Goal: Information Seeking & Learning: Learn about a topic

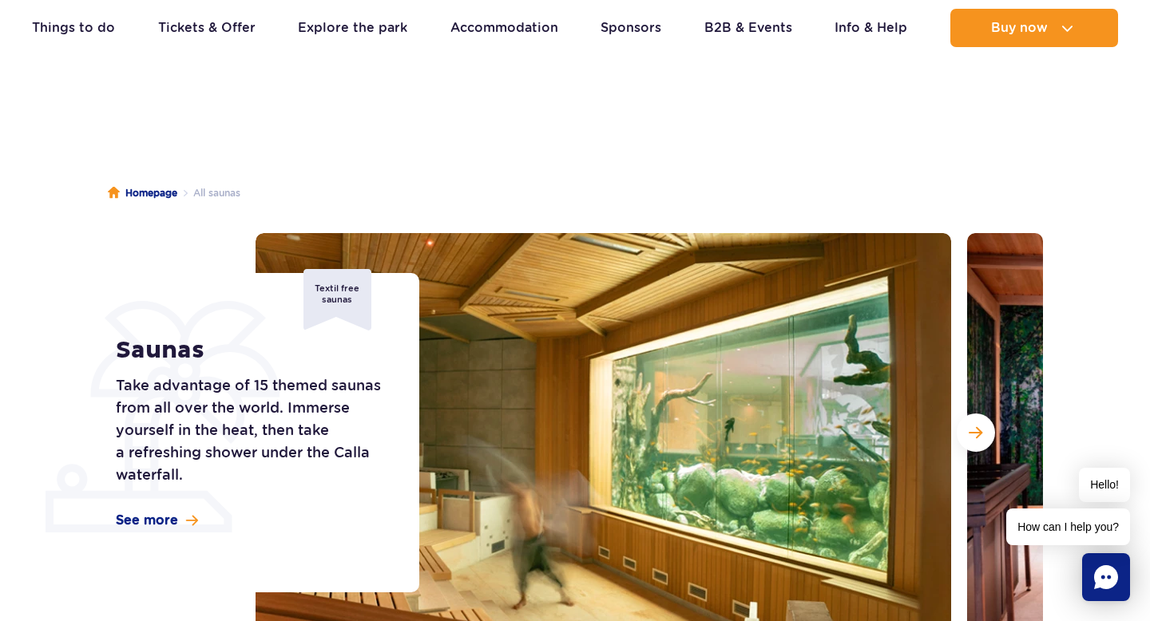
click at [763, 455] on img at bounding box center [604, 432] width 696 height 399
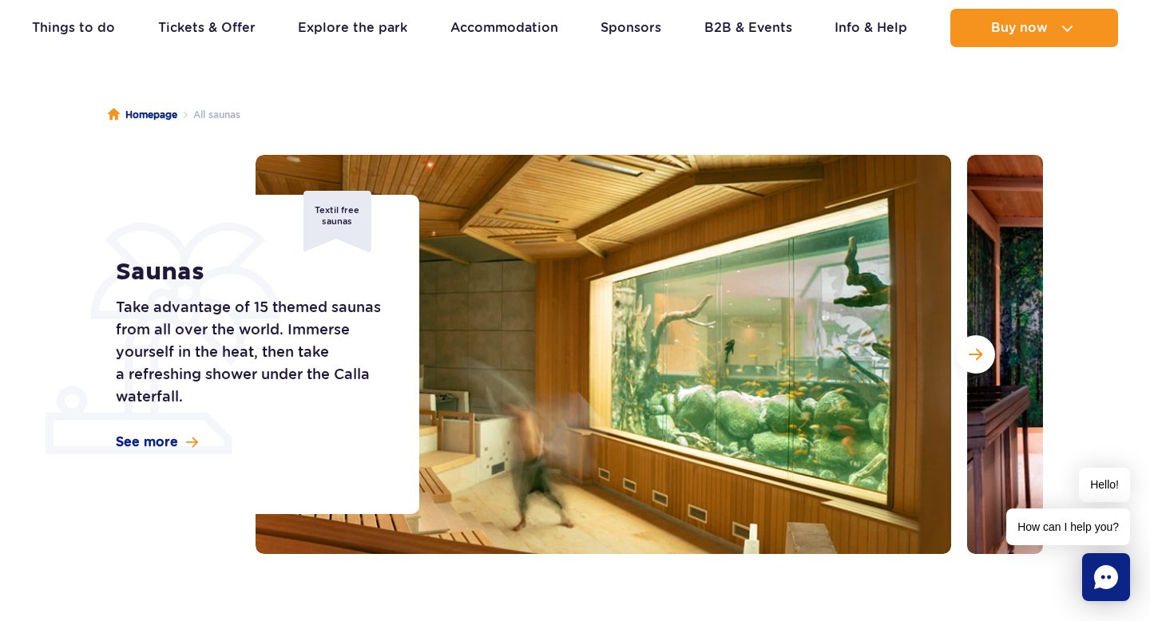
scroll to position [128, 0]
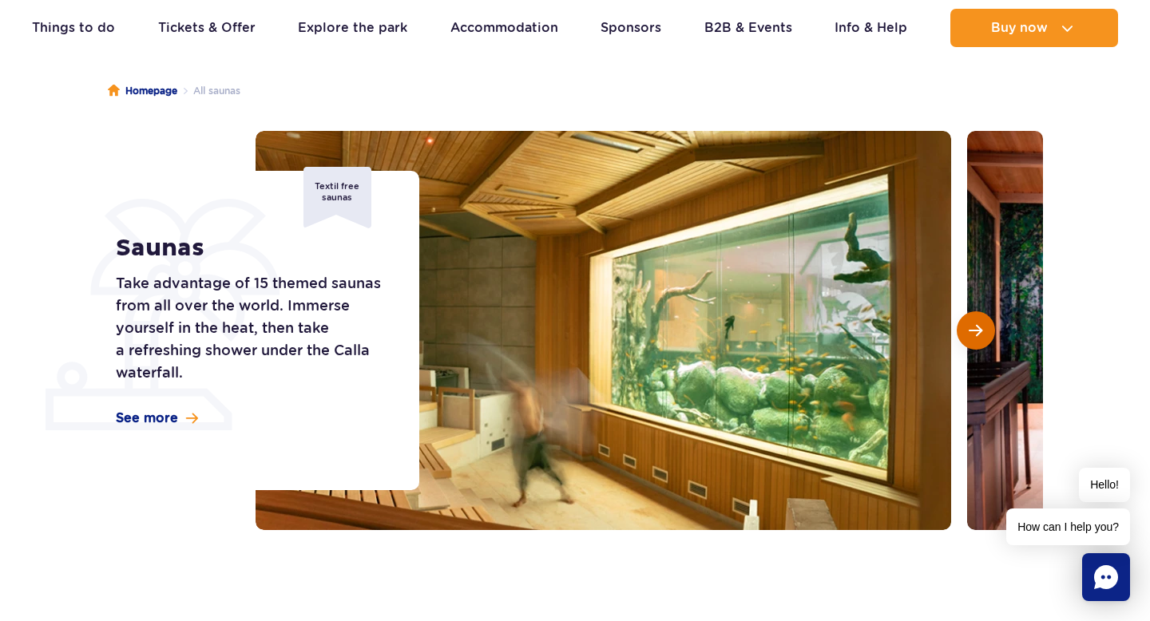
click at [981, 330] on span "Next slide" at bounding box center [976, 330] width 14 height 14
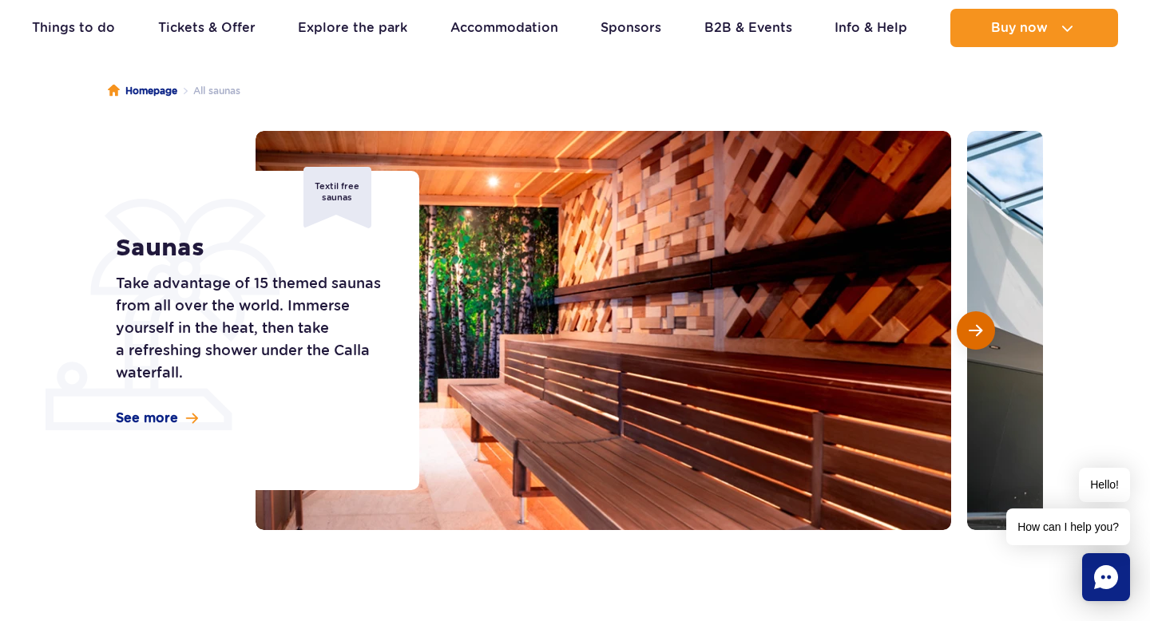
click at [987, 323] on button "Next slide" at bounding box center [976, 330] width 38 height 38
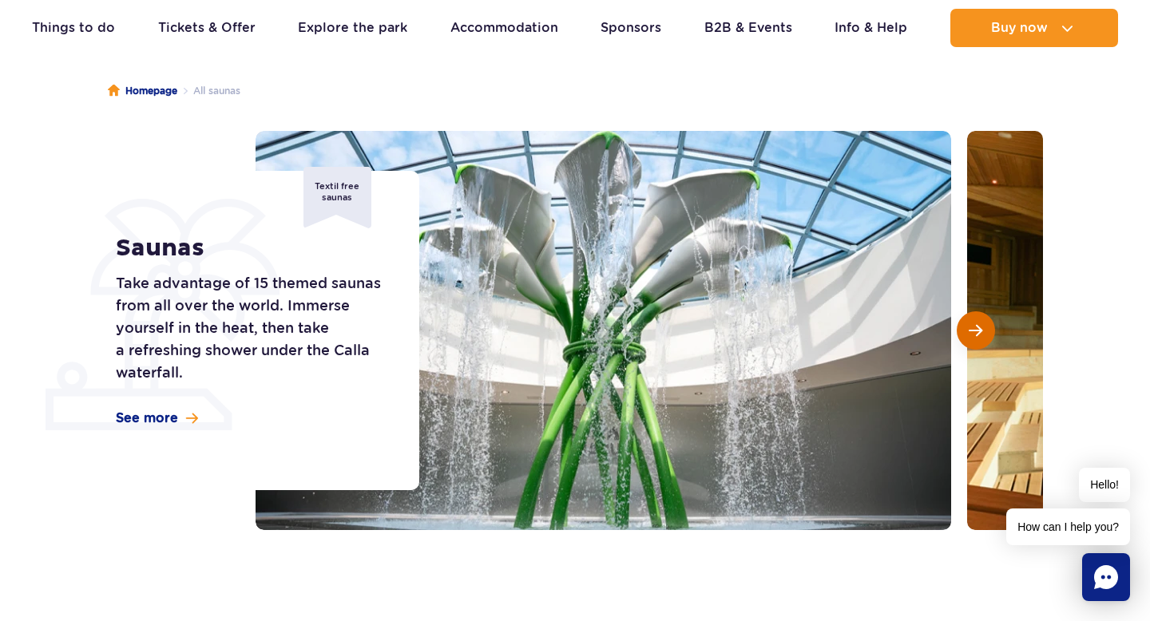
click at [987, 323] on button "Next slide" at bounding box center [976, 330] width 38 height 38
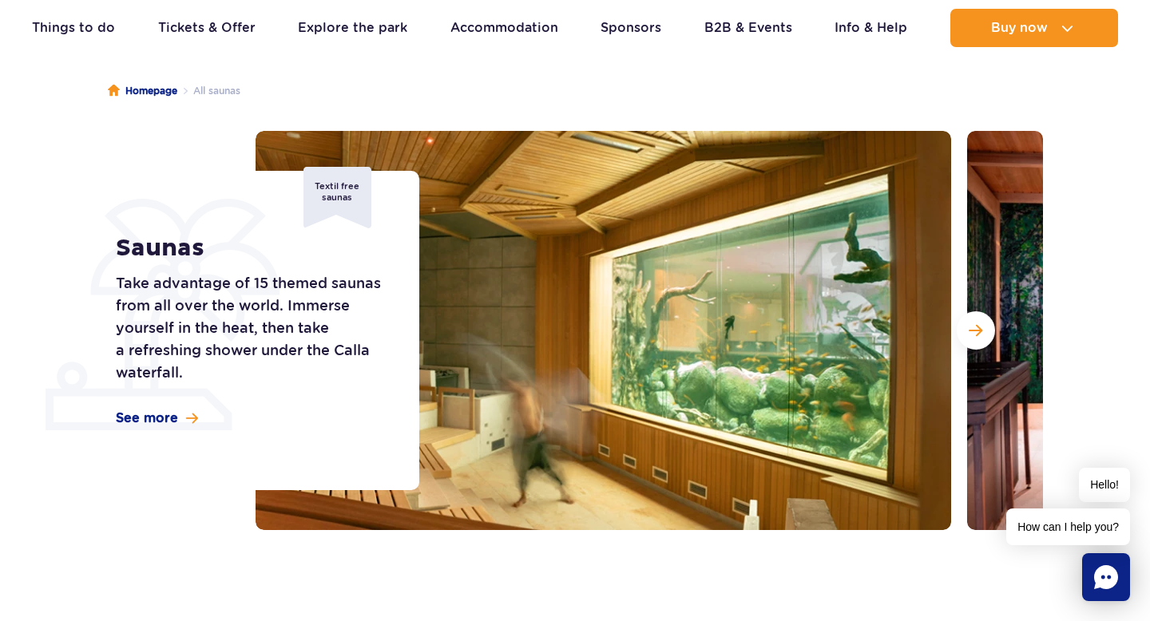
click at [640, 366] on img at bounding box center [604, 330] width 696 height 399
click at [973, 330] on span "Next slide" at bounding box center [976, 330] width 14 height 14
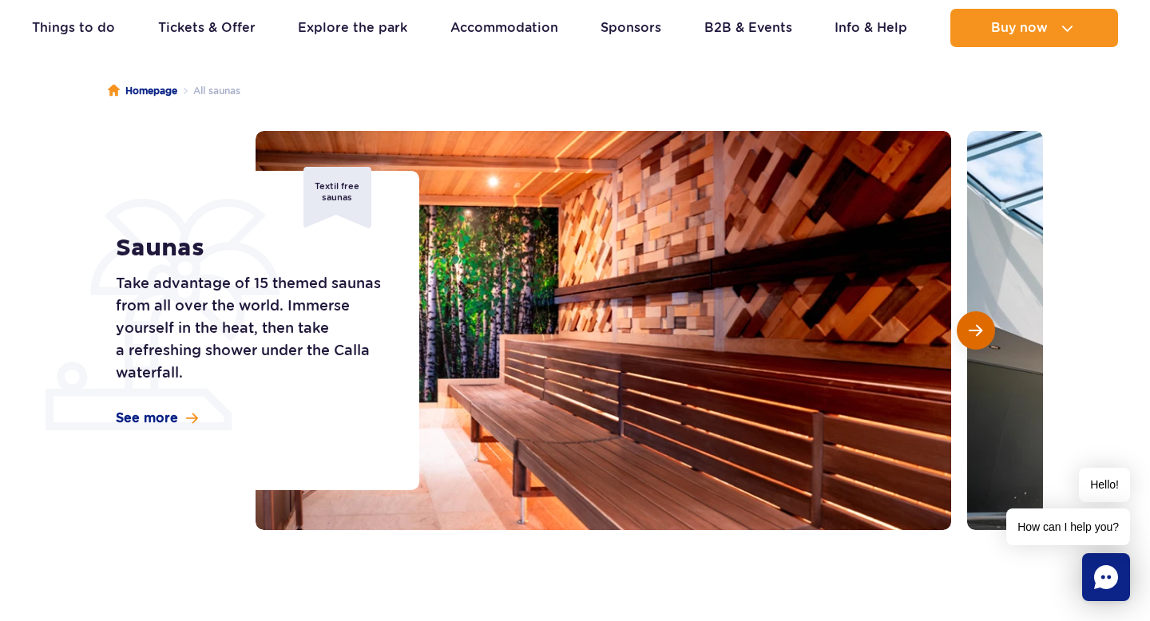
click at [973, 331] on span "Next slide" at bounding box center [976, 330] width 14 height 14
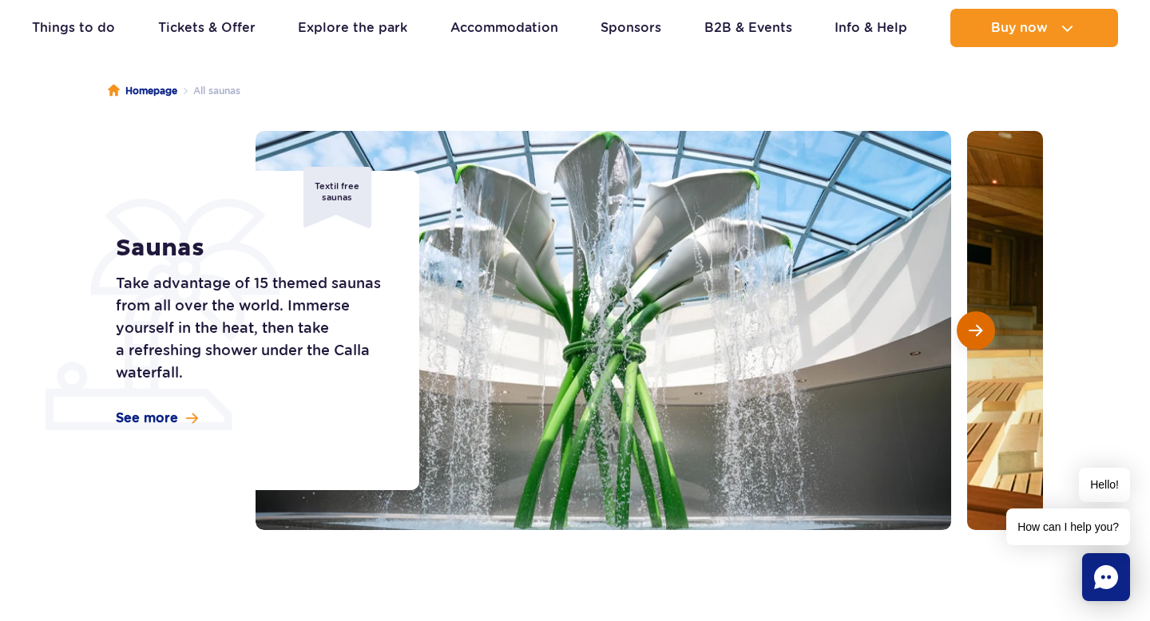
click at [973, 331] on span "Next slide" at bounding box center [976, 330] width 14 height 14
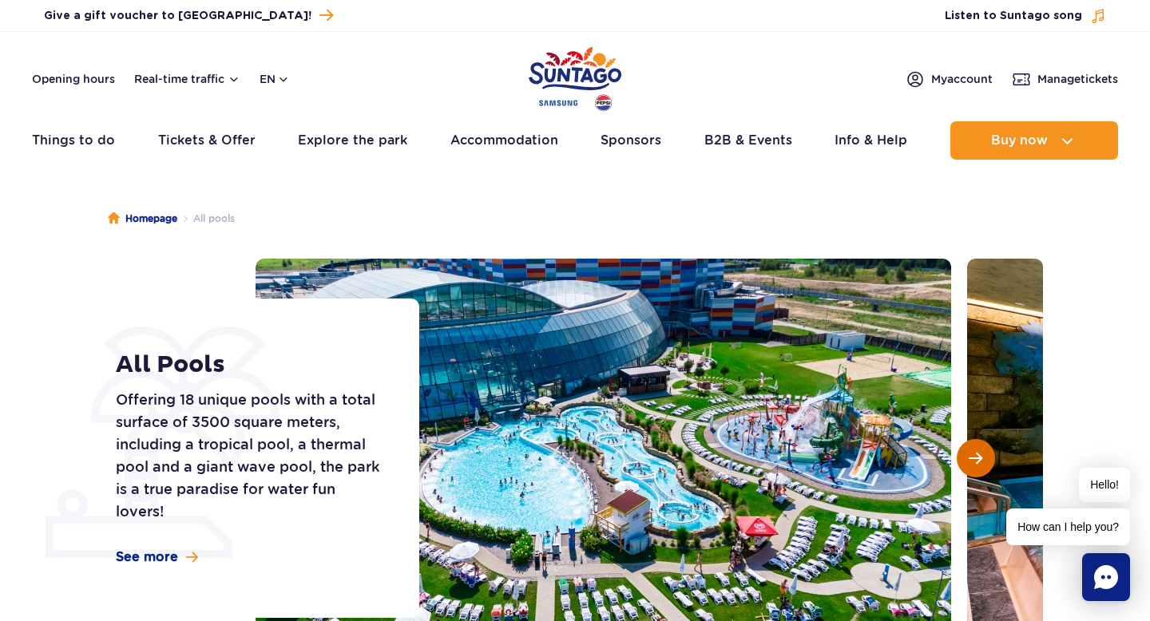
click at [974, 462] on span "Next slide" at bounding box center [976, 458] width 14 height 14
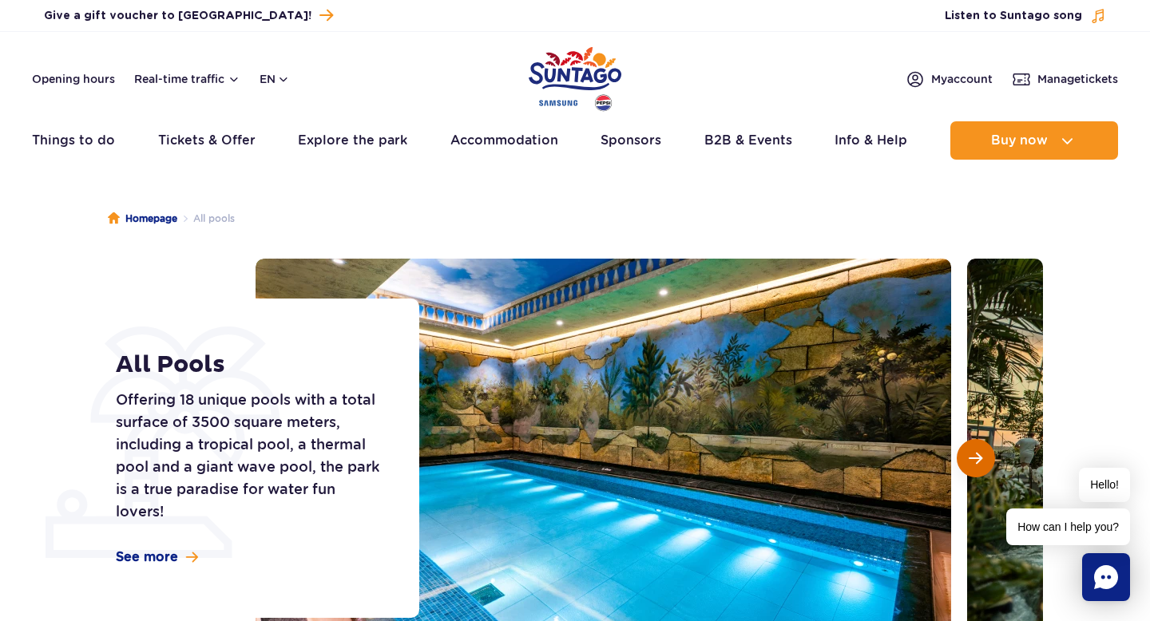
click at [975, 449] on button "Next slide" at bounding box center [976, 458] width 38 height 38
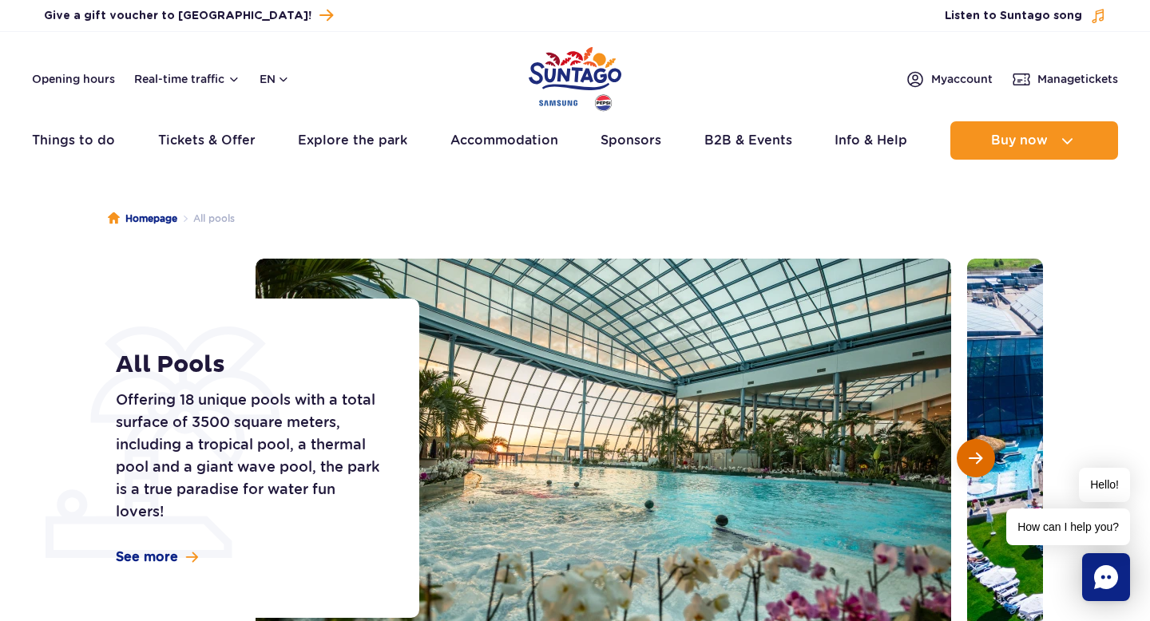
click at [972, 463] on span "Next slide" at bounding box center [976, 458] width 14 height 14
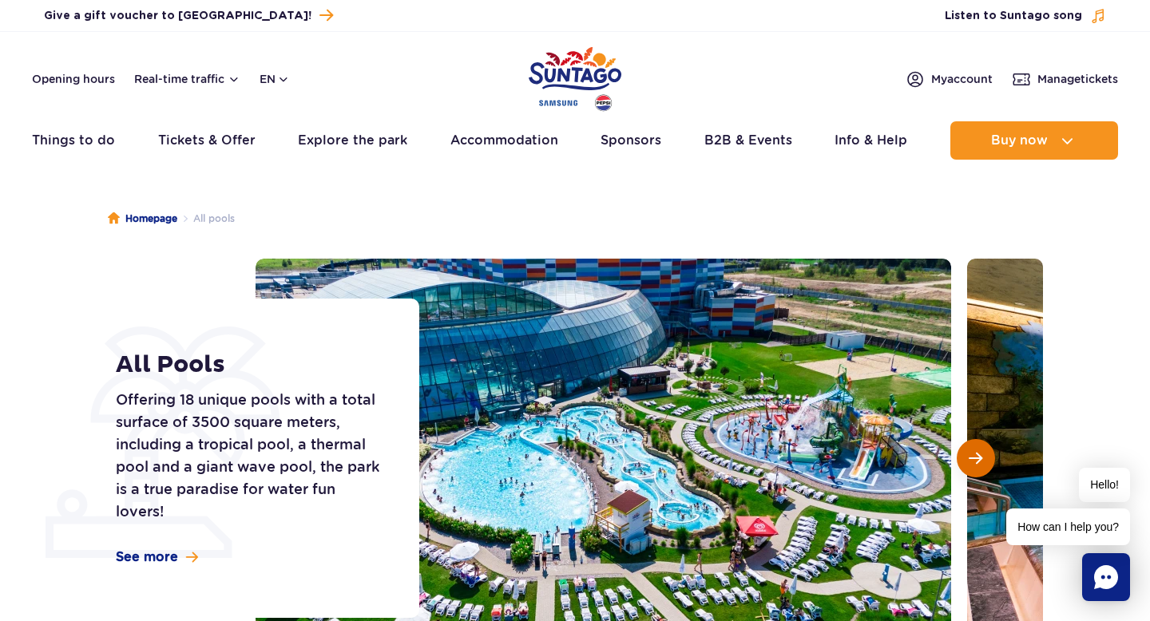
click at [972, 463] on span "Next slide" at bounding box center [976, 458] width 14 height 14
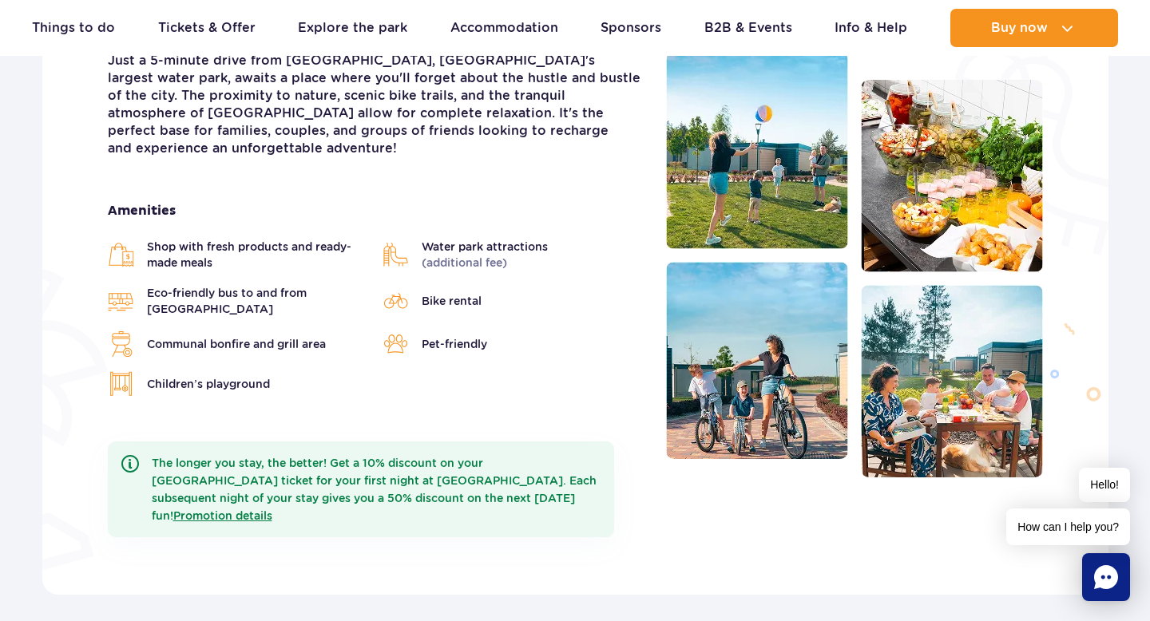
scroll to position [479, 0]
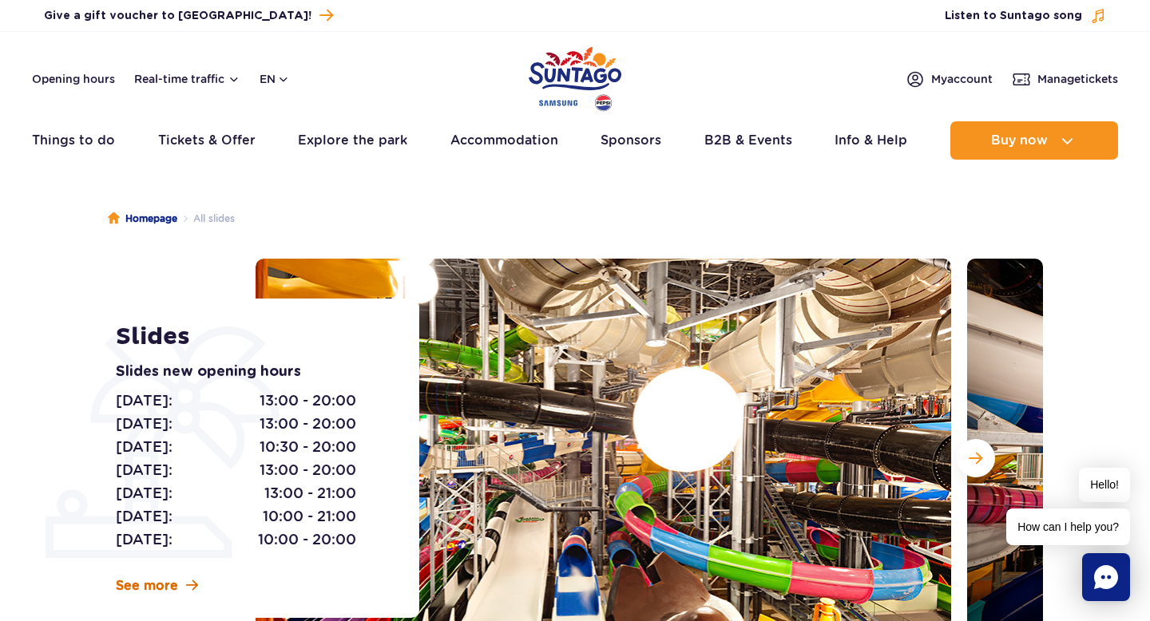
click at [183, 583] on link "See more" at bounding box center [157, 586] width 82 height 18
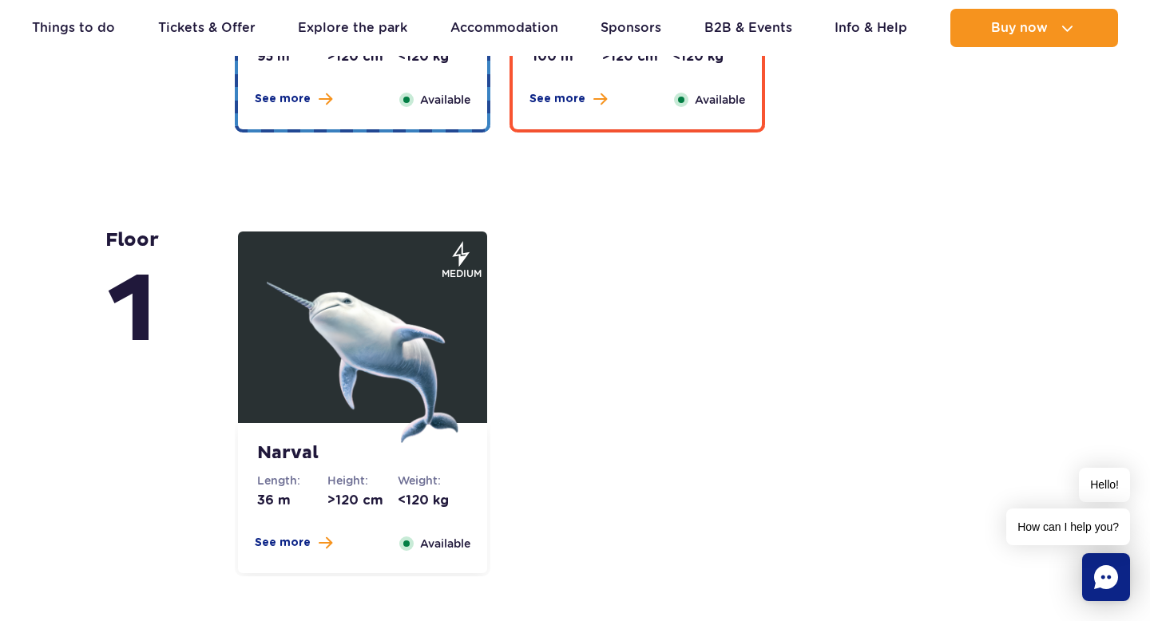
scroll to position [3345, 0]
